Goal: Task Accomplishment & Management: Manage account settings

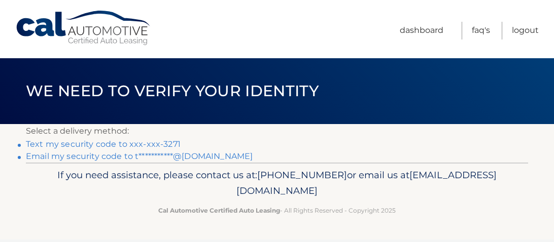
click at [85, 144] on link "Text my security code to xxx-xxx-3271" at bounding box center [103, 144] width 155 height 10
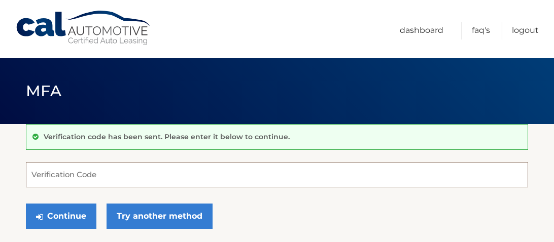
click at [77, 183] on input "Verification Code" at bounding box center [277, 174] width 502 height 25
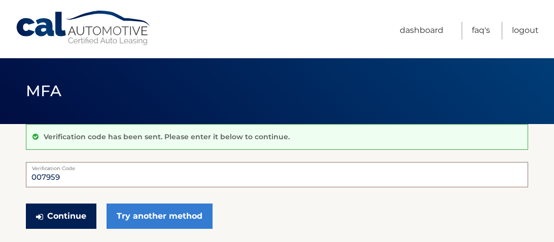
type input "007959"
click at [71, 214] on button "Continue" at bounding box center [61, 216] width 70 height 25
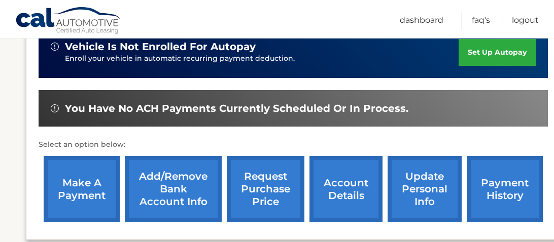
scroll to position [269, 0]
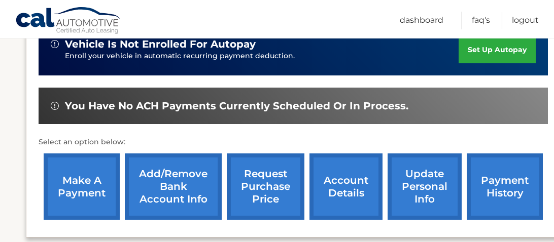
click at [87, 189] on link "make a payment" at bounding box center [82, 187] width 76 height 66
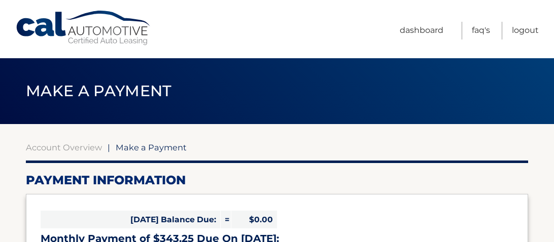
select select "OGUwMTFlZjMtYmJkMy00NmRkLWEzYWUtYWMyNWFmOTk4MmI1"
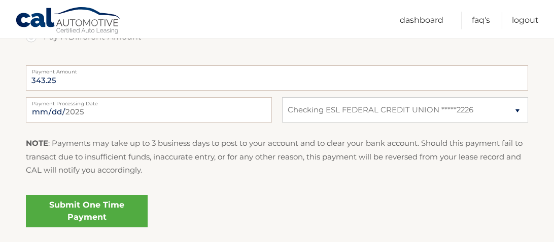
scroll to position [425, 0]
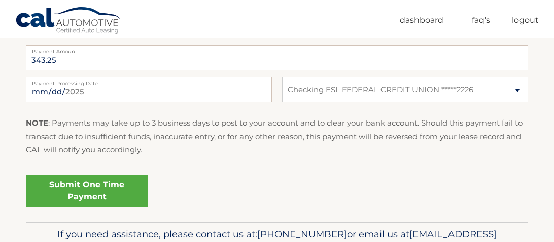
click at [117, 188] on link "Submit One Time Payment" at bounding box center [87, 191] width 122 height 32
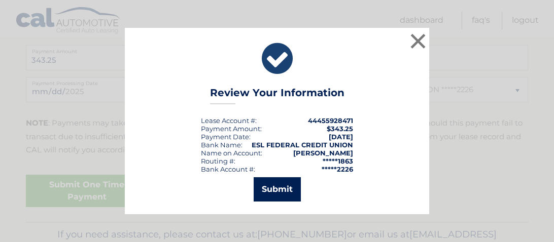
click at [278, 193] on button "Submit" at bounding box center [277, 189] width 47 height 24
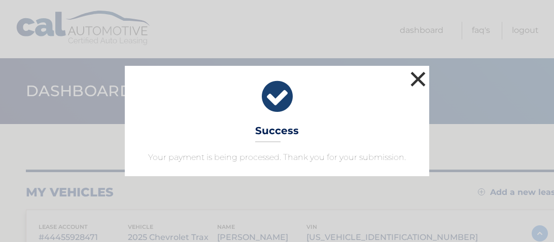
click at [414, 80] on button "×" at bounding box center [418, 79] width 20 height 20
